Goal: Information Seeking & Learning: Learn about a topic

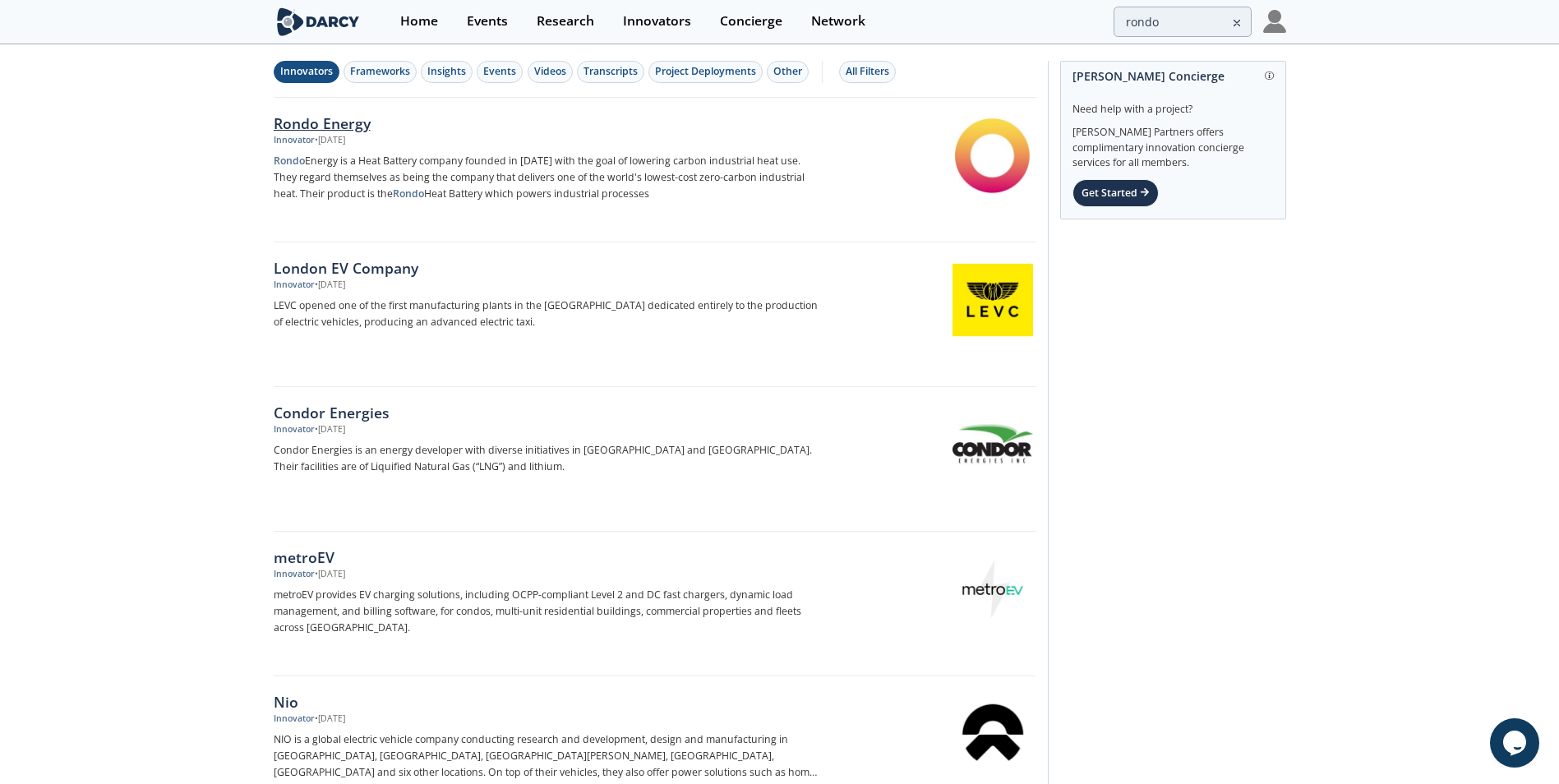
click at [308, 124] on div "Rondo Energy" at bounding box center [546, 124] width 544 height 22
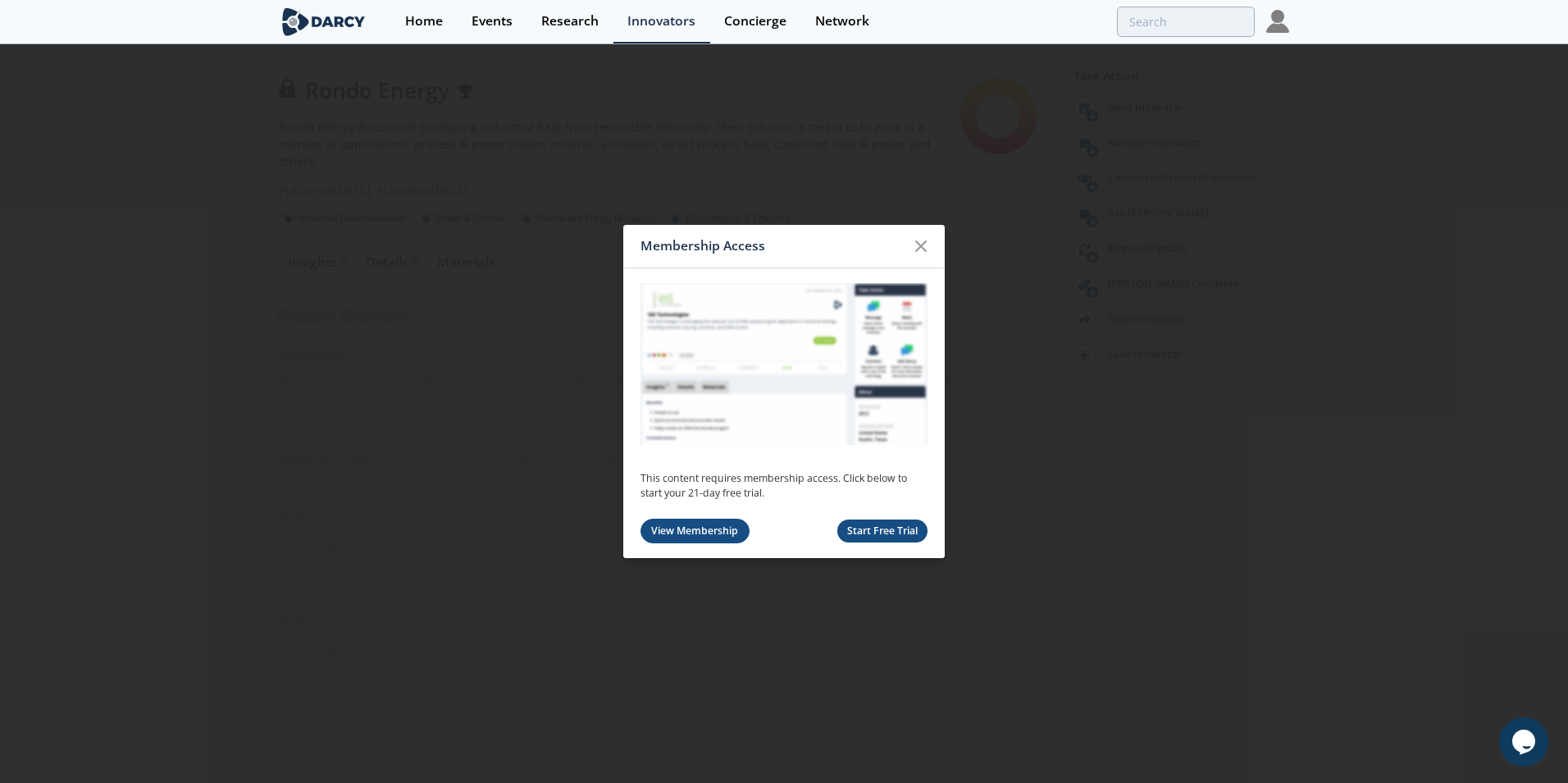
click at [697, 353] on link "View Membership" at bounding box center [695, 531] width 109 height 26
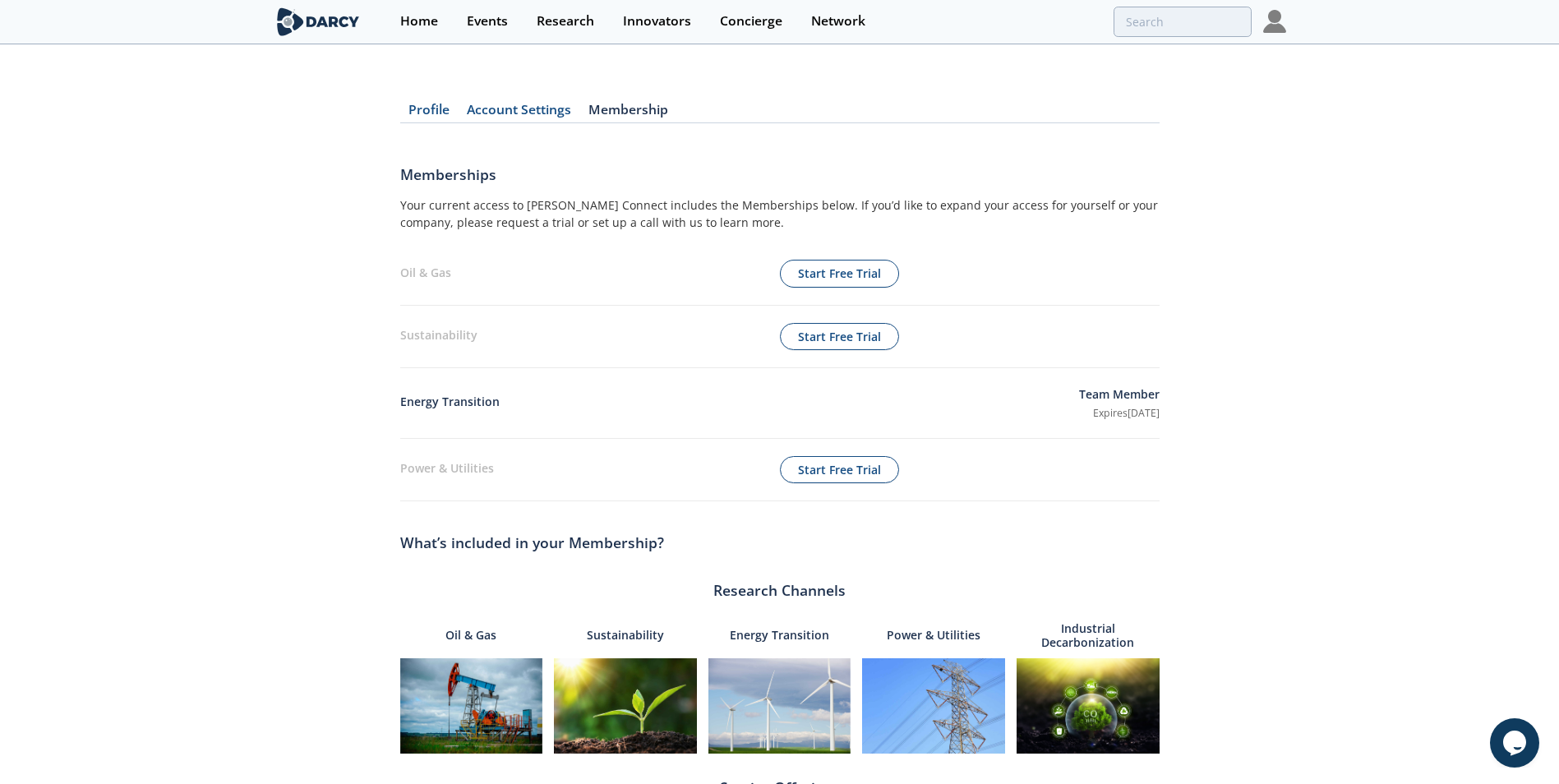
click at [775, 353] on p "Team Member" at bounding box center [1118, 395] width 80 height 21
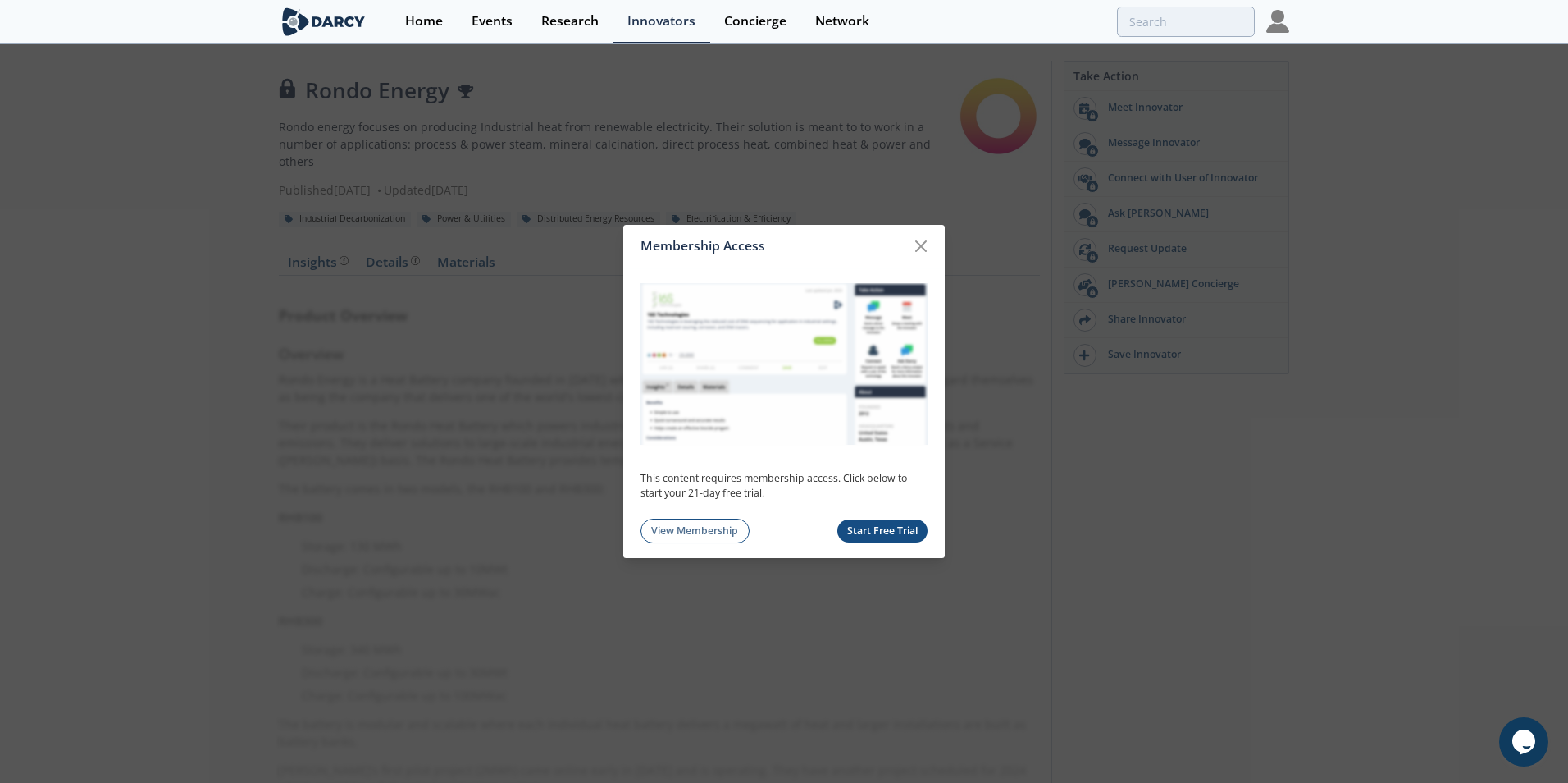
click at [774, 353] on button "Start Free Trial" at bounding box center [883, 531] width 91 height 24
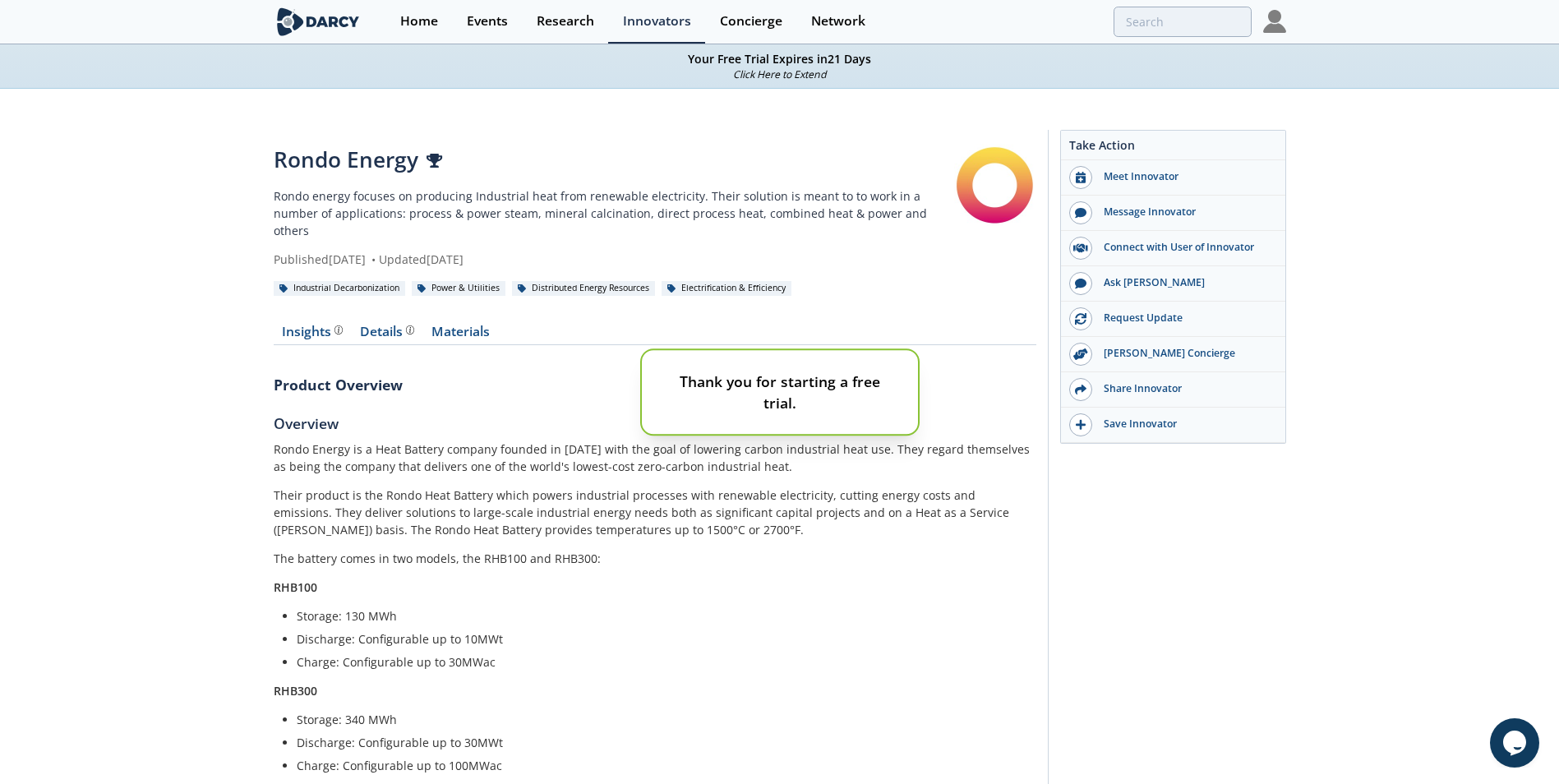
click at [514, 353] on div "Thank you for starting a free trial." at bounding box center [779, 392] width 1559 height 784
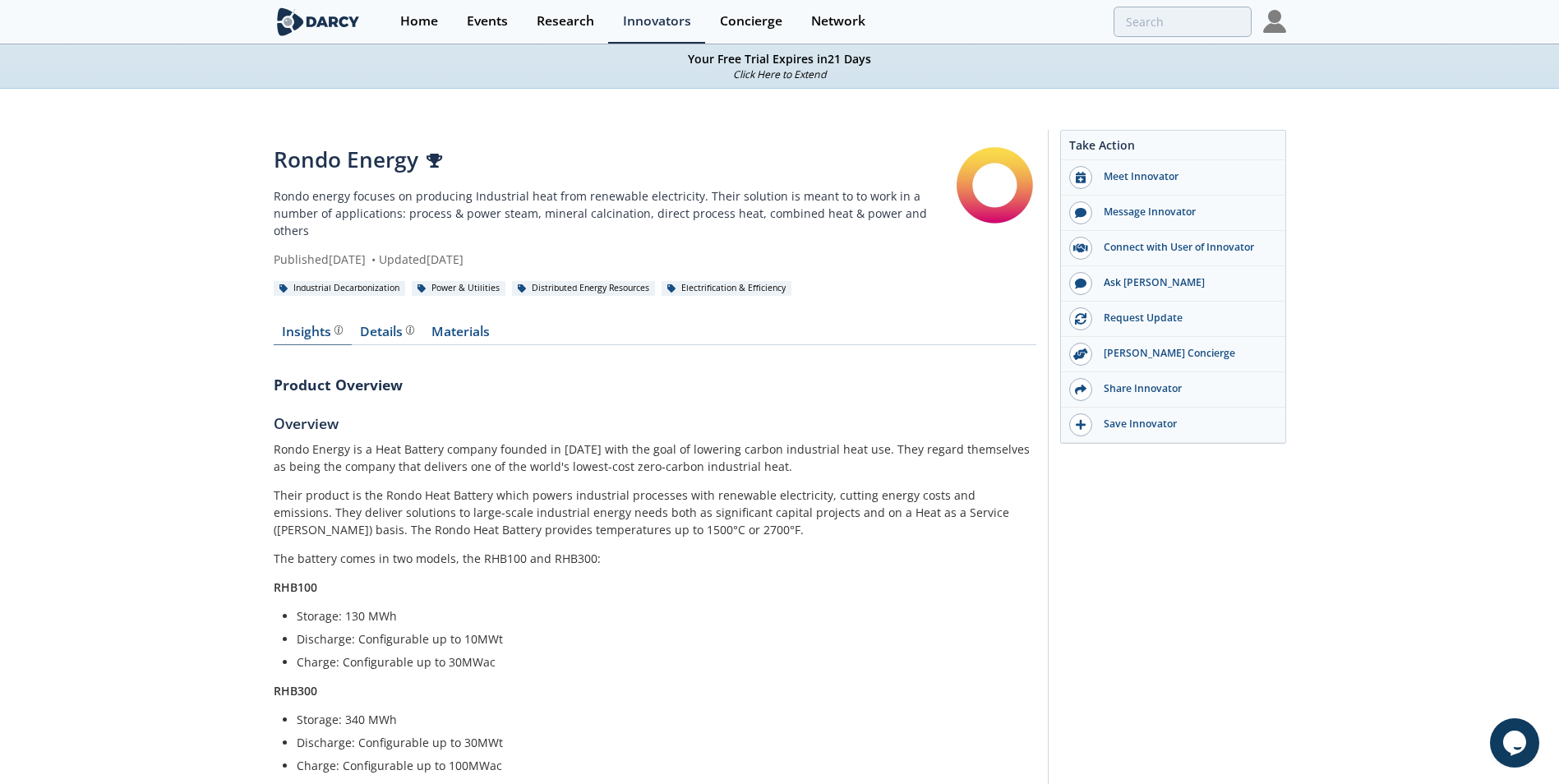
click at [324, 325] on div "Insights The [PERSON_NAME] Research team’s summarized opinion of the innovator,…" at bounding box center [312, 332] width 61 height 13
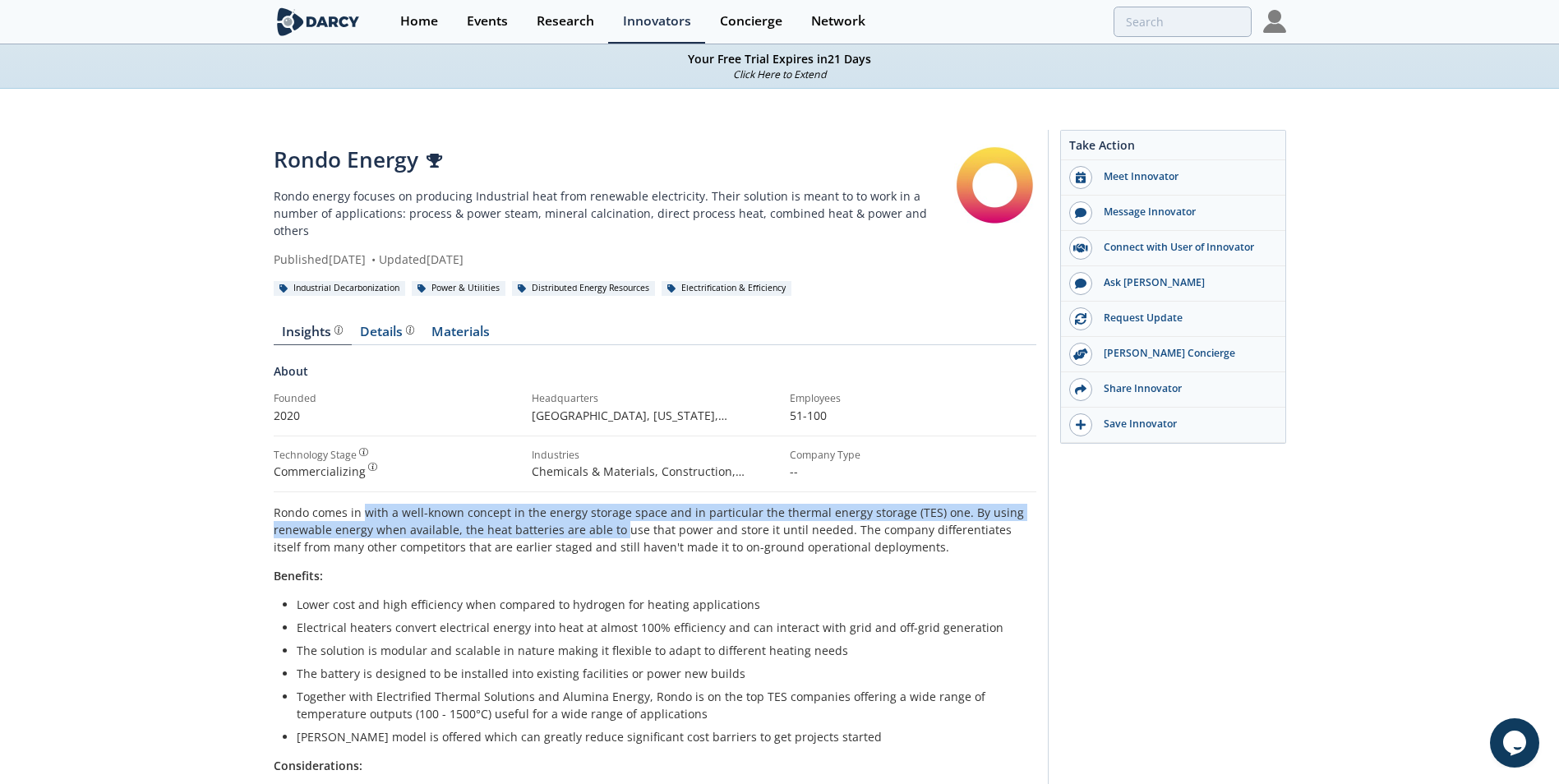
drag, startPoint x: 362, startPoint y: 494, endPoint x: 620, endPoint y: 514, distance: 258.8
click at [620, 353] on p "Rondo comes in with a well-known concept in the energy storage space and in par…" at bounding box center [655, 529] width 762 height 51
drag, startPoint x: 620, startPoint y: 514, endPoint x: 592, endPoint y: 514, distance: 28.0
click at [592, 353] on p "Rondo comes in with a well-known concept in the energy storage space and in par…" at bounding box center [655, 529] width 762 height 51
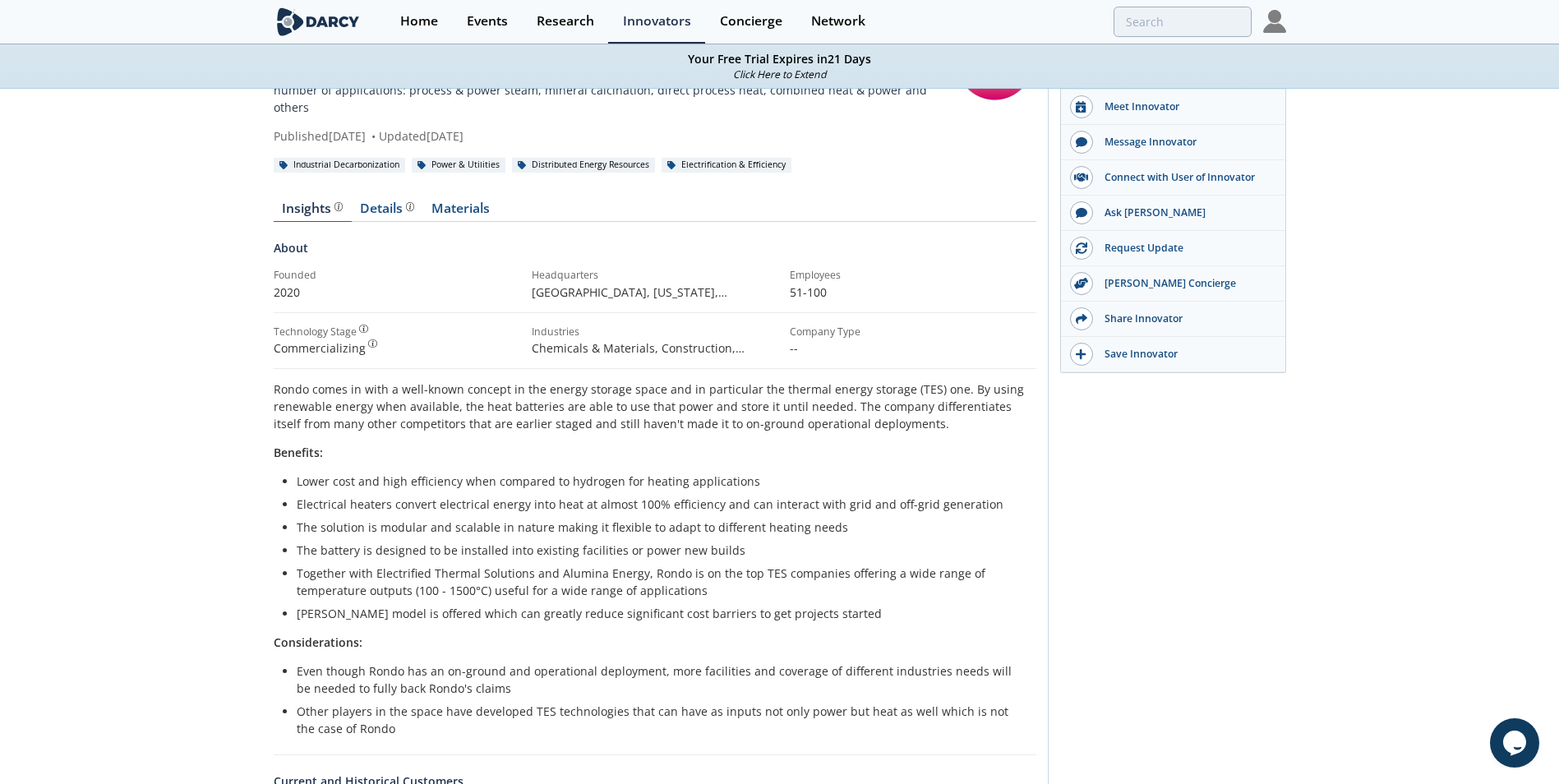
scroll to position [246, 0]
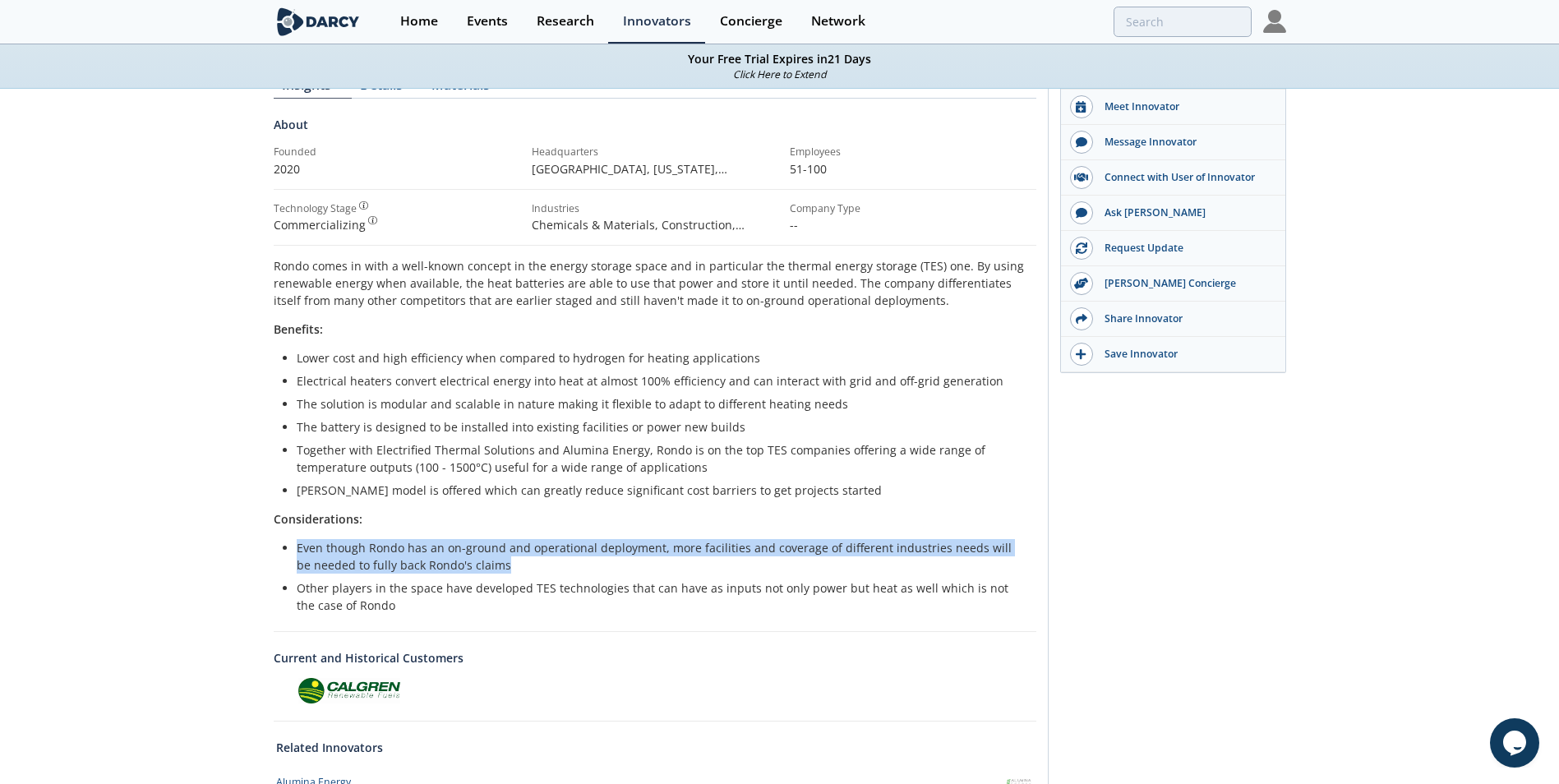
drag, startPoint x: 512, startPoint y: 548, endPoint x: 288, endPoint y: 523, distance: 225.4
click at [288, 353] on ul "Even though Rondo has an on-ground and operational deployment, more facilities …" at bounding box center [655, 577] width 739 height 75
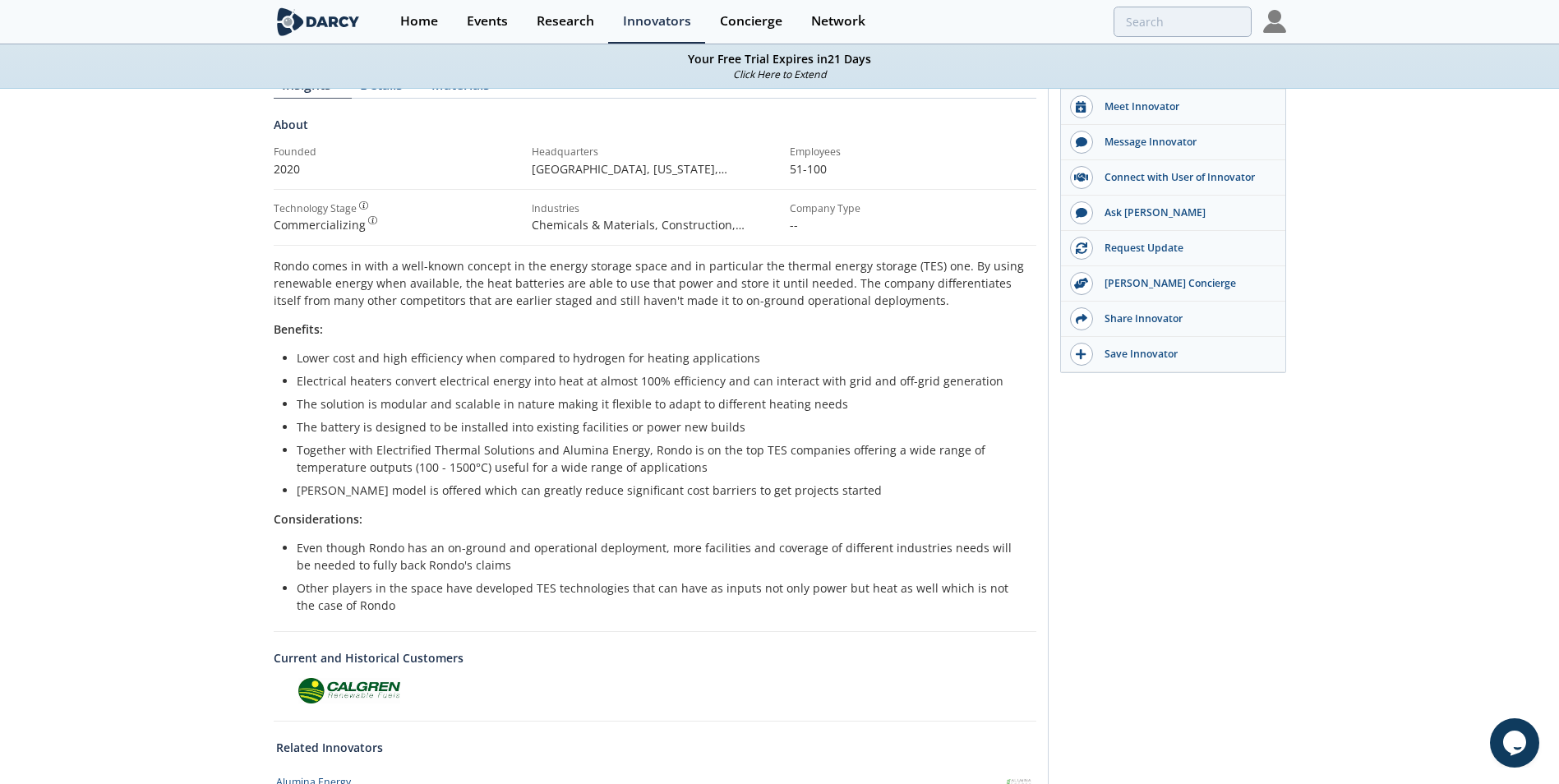
drag, startPoint x: 288, startPoint y: 523, endPoint x: 380, endPoint y: 582, distance: 109.3
click at [379, 353] on li "Other players in the space have developed TES technologies that can have as inp…" at bounding box center [660, 597] width 728 height 35
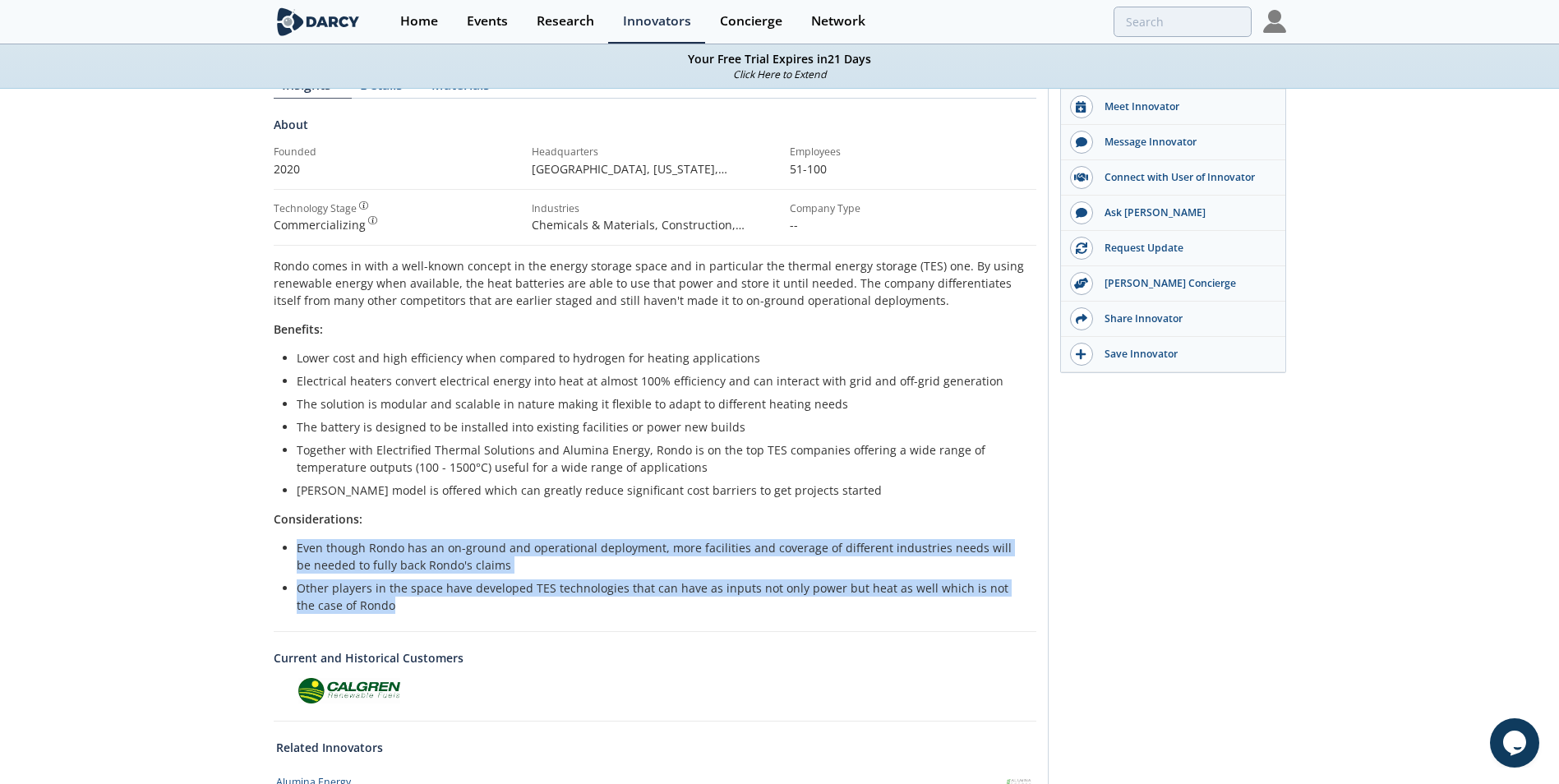
drag, startPoint x: 399, startPoint y: 587, endPoint x: 294, endPoint y: 533, distance: 118.1
click at [294, 353] on ul "Even though Rondo has an on-ground and operational deployment, more facilities …" at bounding box center [655, 577] width 739 height 75
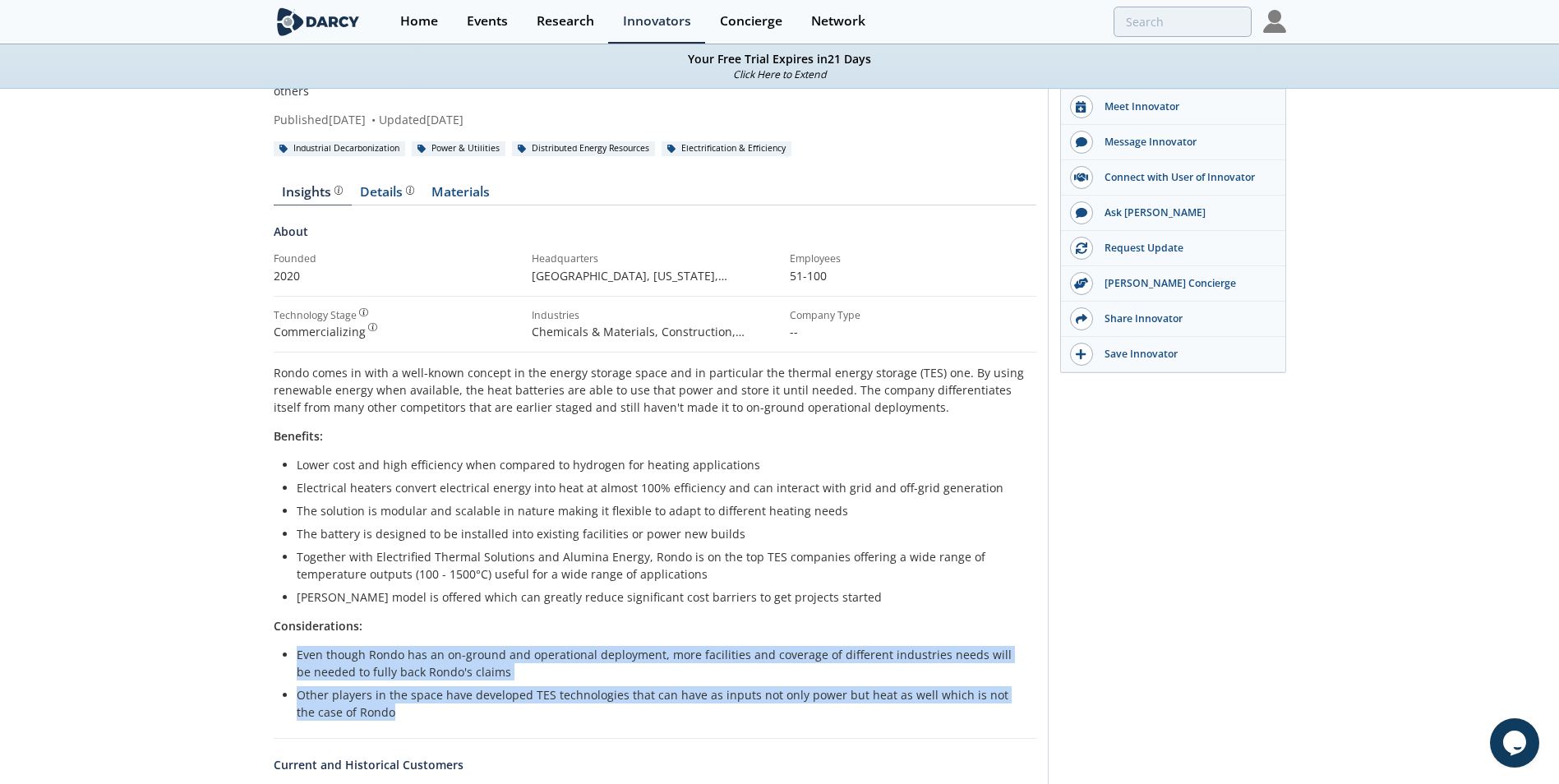
scroll to position [0, 0]
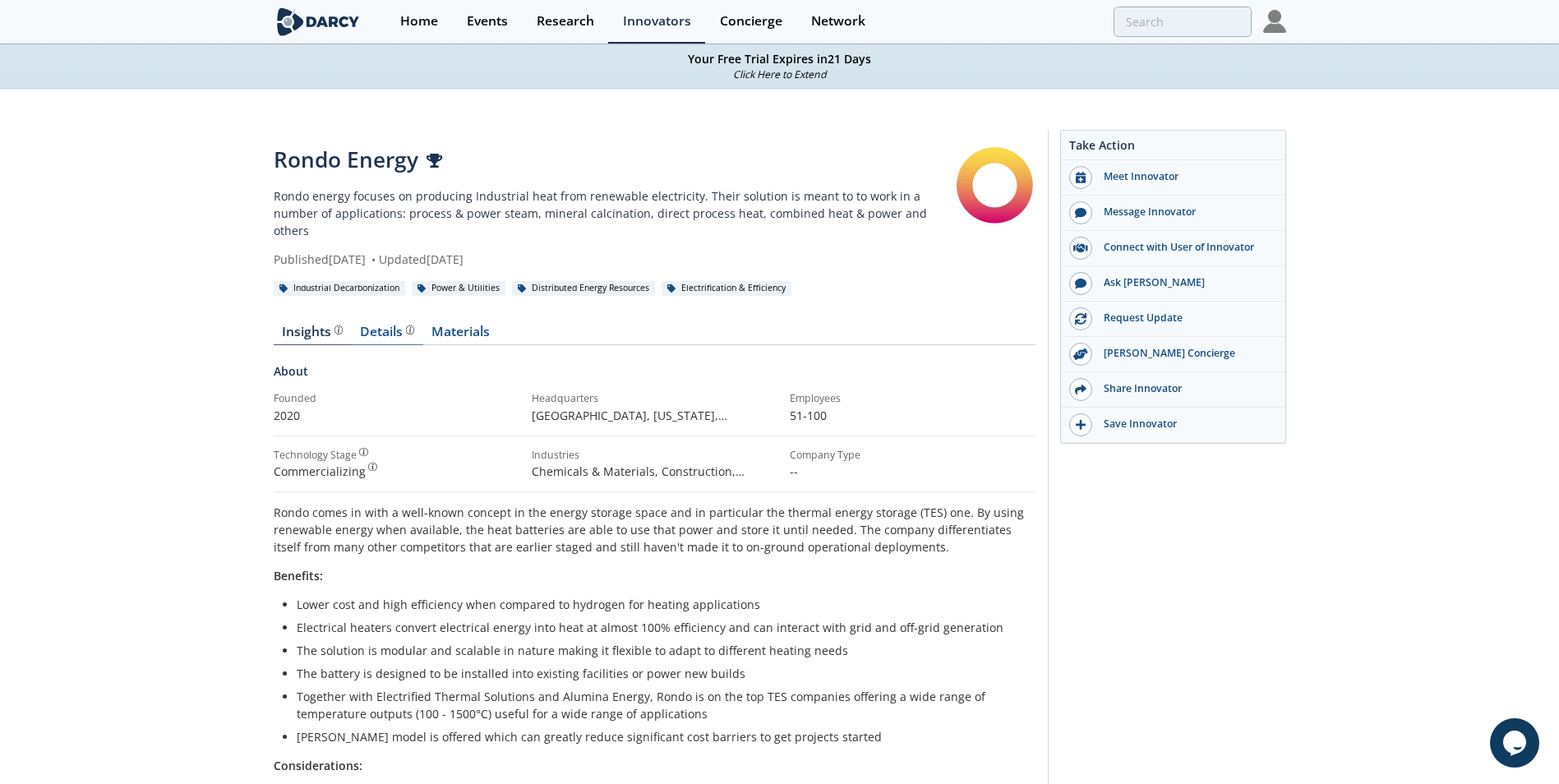
click at [392, 325] on div "Details Product overview, business model, technology and applications as added …" at bounding box center [387, 332] width 54 height 13
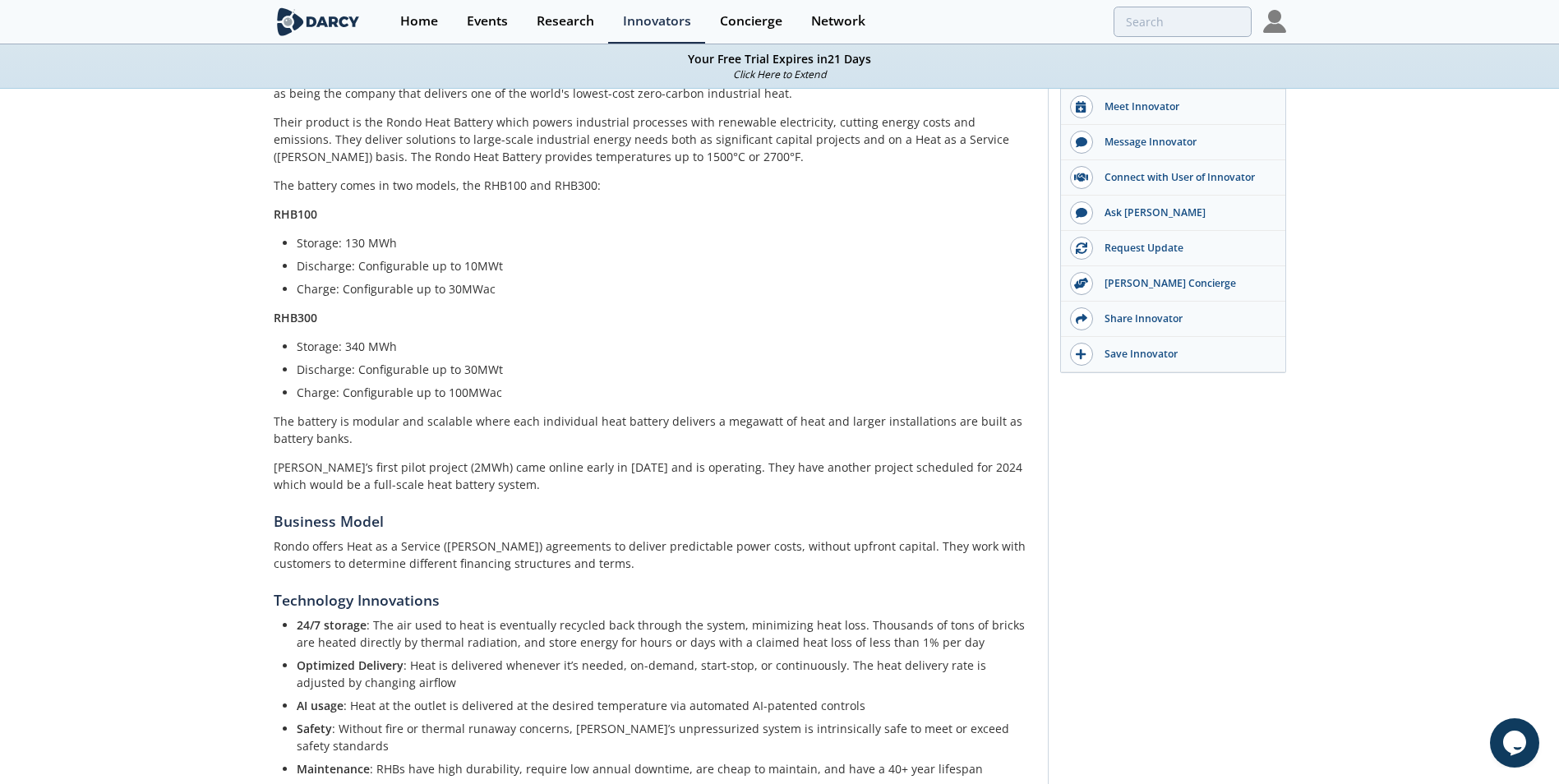
scroll to position [411, 0]
